Goal: Navigation & Orientation: Find specific page/section

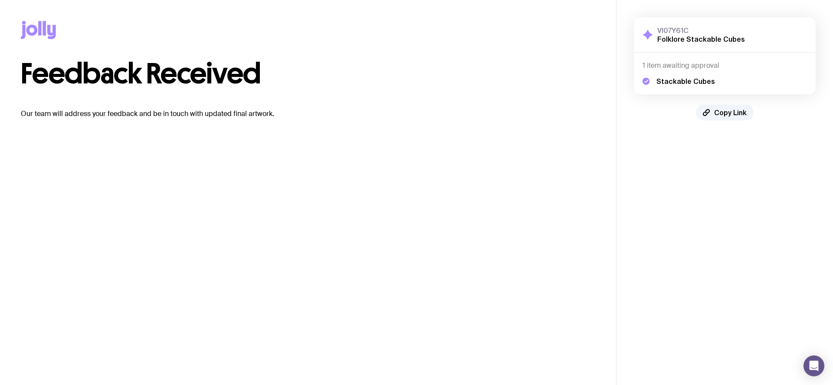
click at [729, 43] on h2 "Folklore Stackable Cubes" at bounding box center [702, 39] width 88 height 9
click at [712, 30] on h3 "VI07Y61C" at bounding box center [702, 30] width 88 height 9
click at [697, 39] on h2 "Folklore Stackable Cubes" at bounding box center [702, 39] width 88 height 9
click at [97, 81] on h1 "Feedback Received" at bounding box center [308, 74] width 575 height 28
drag, startPoint x: 33, startPoint y: 41, endPoint x: 35, endPoint y: 34, distance: 7.3
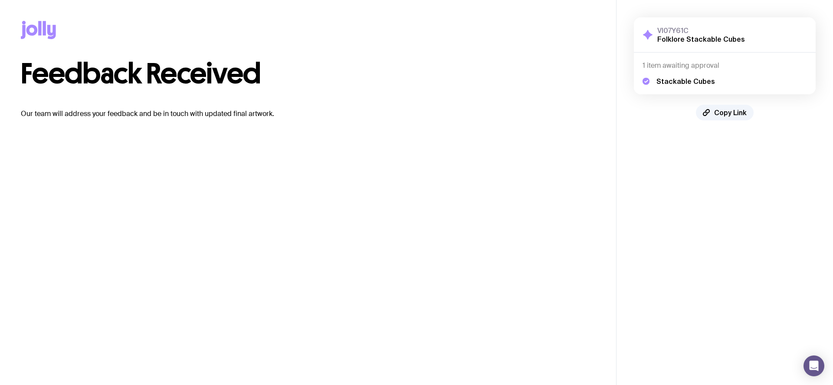
click at [33, 41] on div "Copy Link" at bounding box center [308, 30] width 575 height 60
click at [35, 31] on icon at bounding box center [31, 30] width 11 height 11
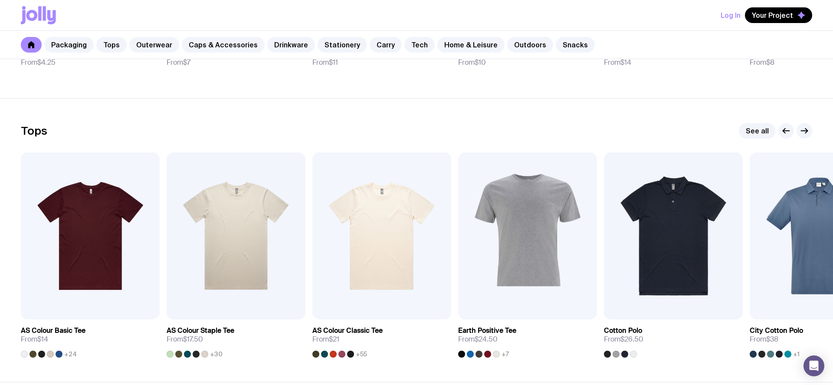
scroll to position [360, 0]
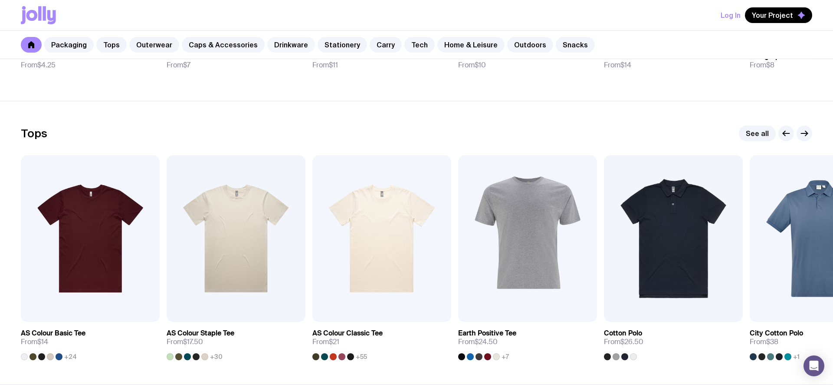
click at [287, 46] on link "Drinkware" at bounding box center [291, 45] width 48 height 16
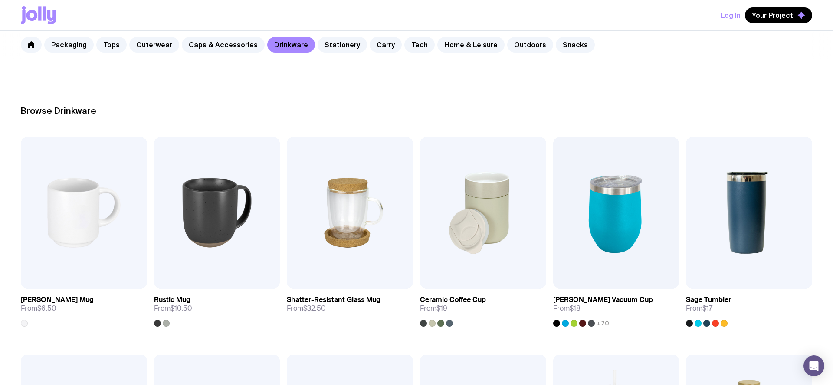
scroll to position [99, 0]
